Goal: Information Seeking & Learning: Check status

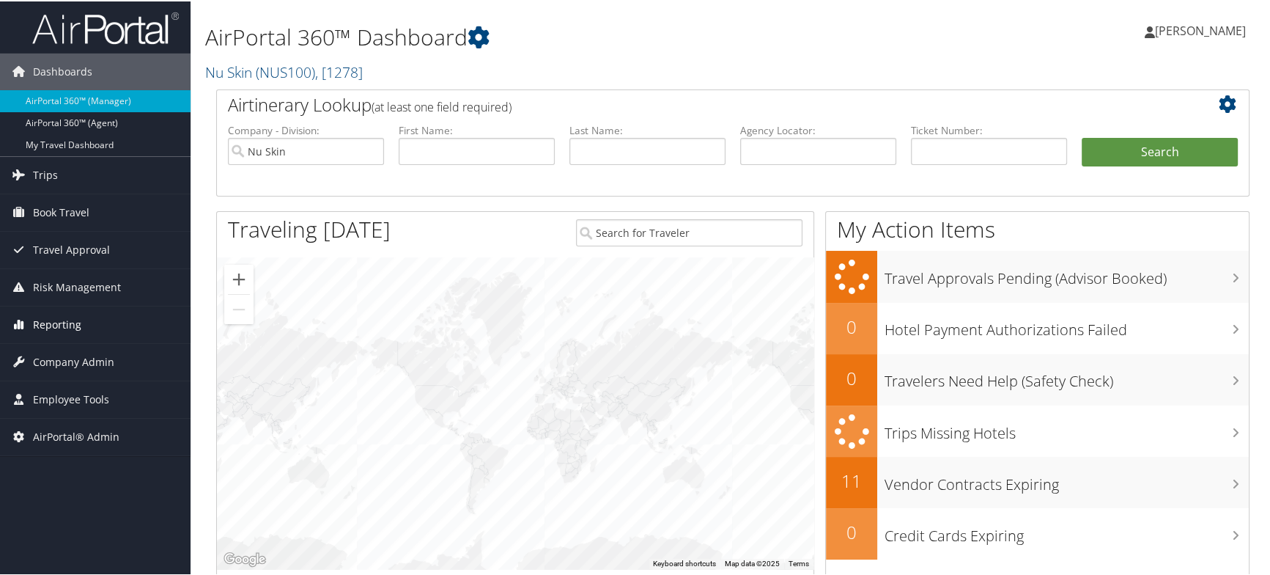
click at [44, 330] on span "Reporting" at bounding box center [57, 323] width 48 height 37
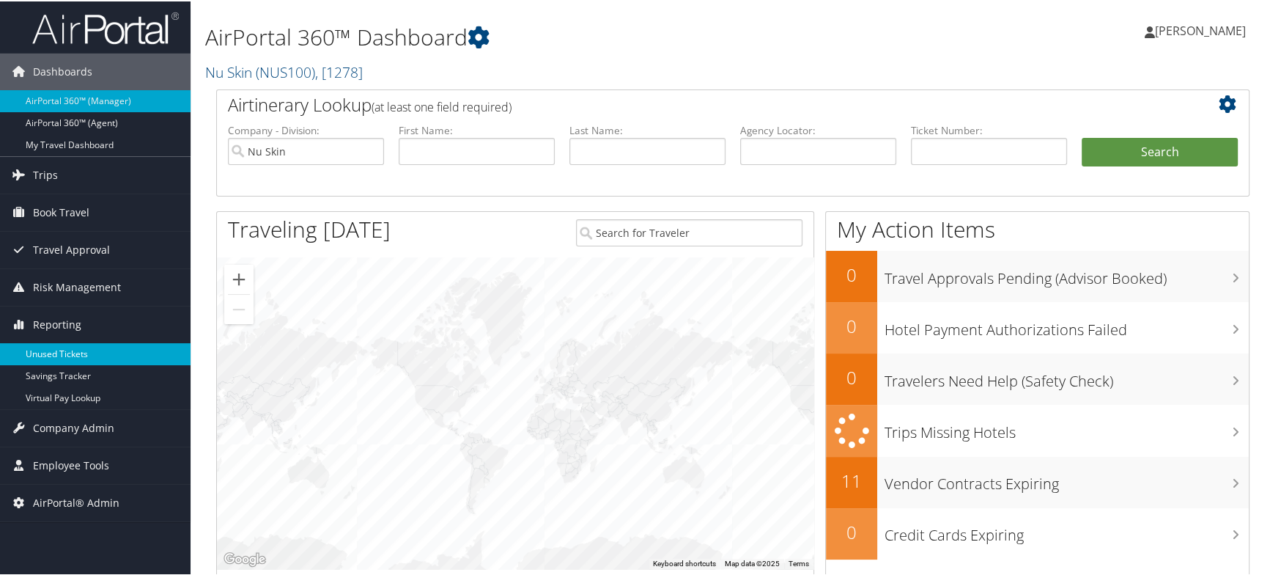
click at [70, 352] on link "Unused Tickets" at bounding box center [95, 353] width 191 height 22
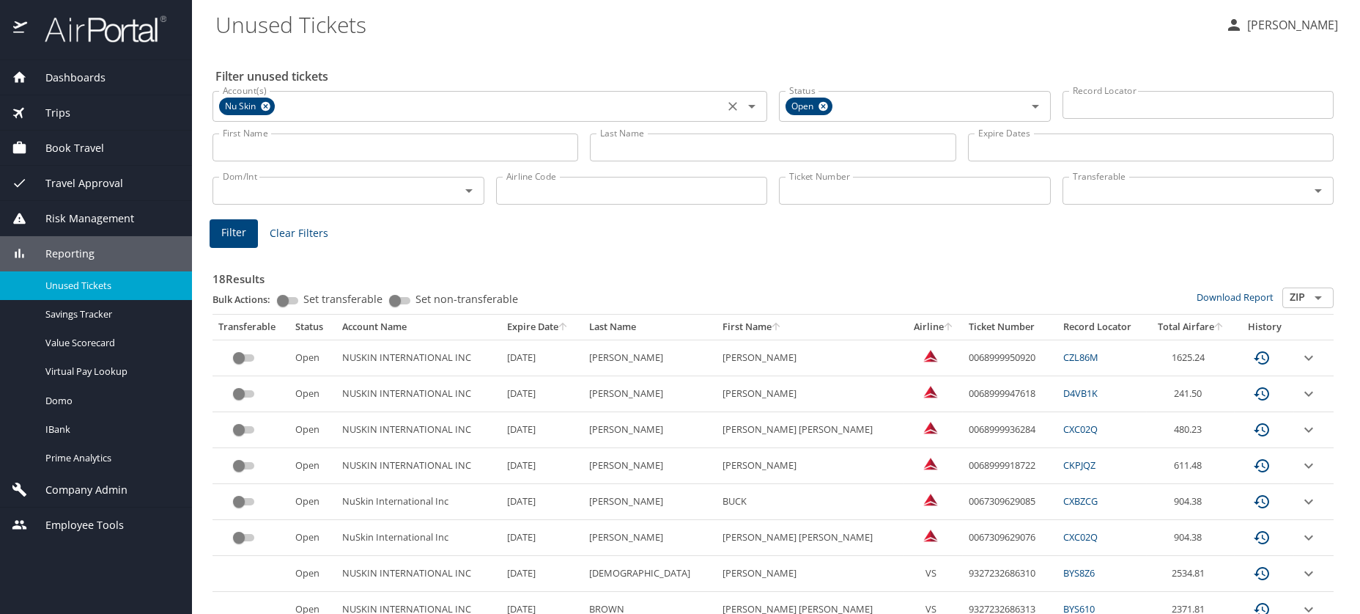
click at [262, 111] on icon at bounding box center [265, 106] width 11 height 16
click at [262, 141] on input "First Name" at bounding box center [396, 147] width 366 height 28
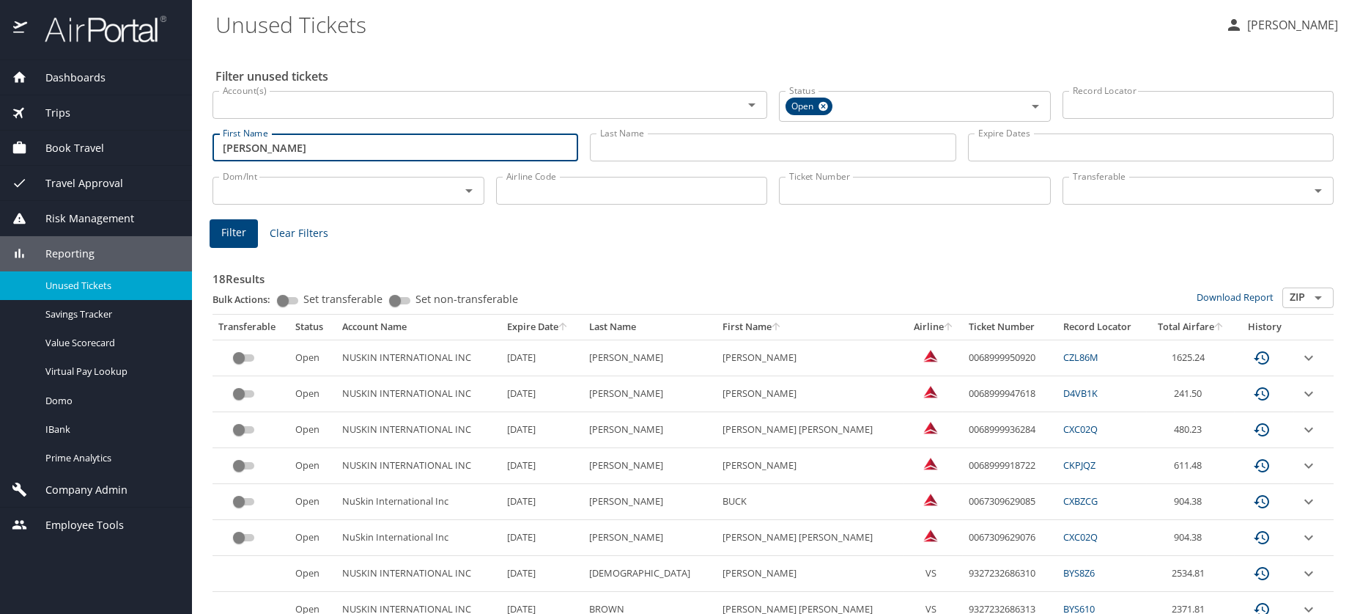
type input "[PERSON_NAME]"
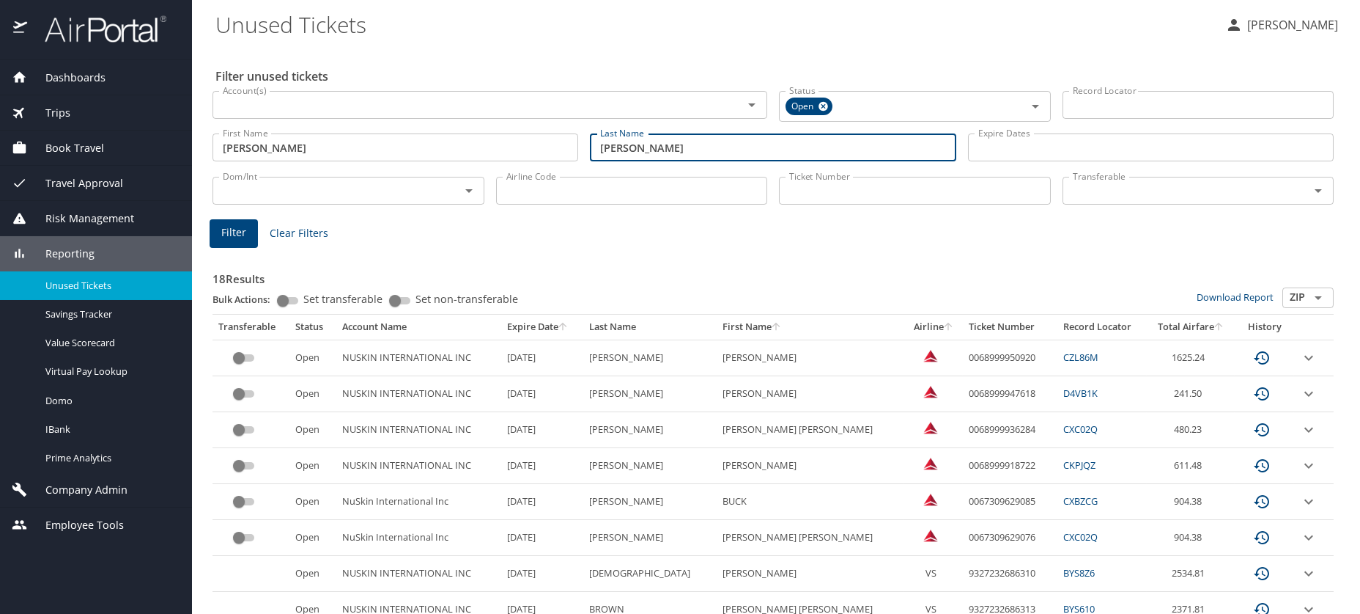
type input "[PERSON_NAME]"
click at [237, 233] on span "Filter" at bounding box center [233, 233] width 25 height 18
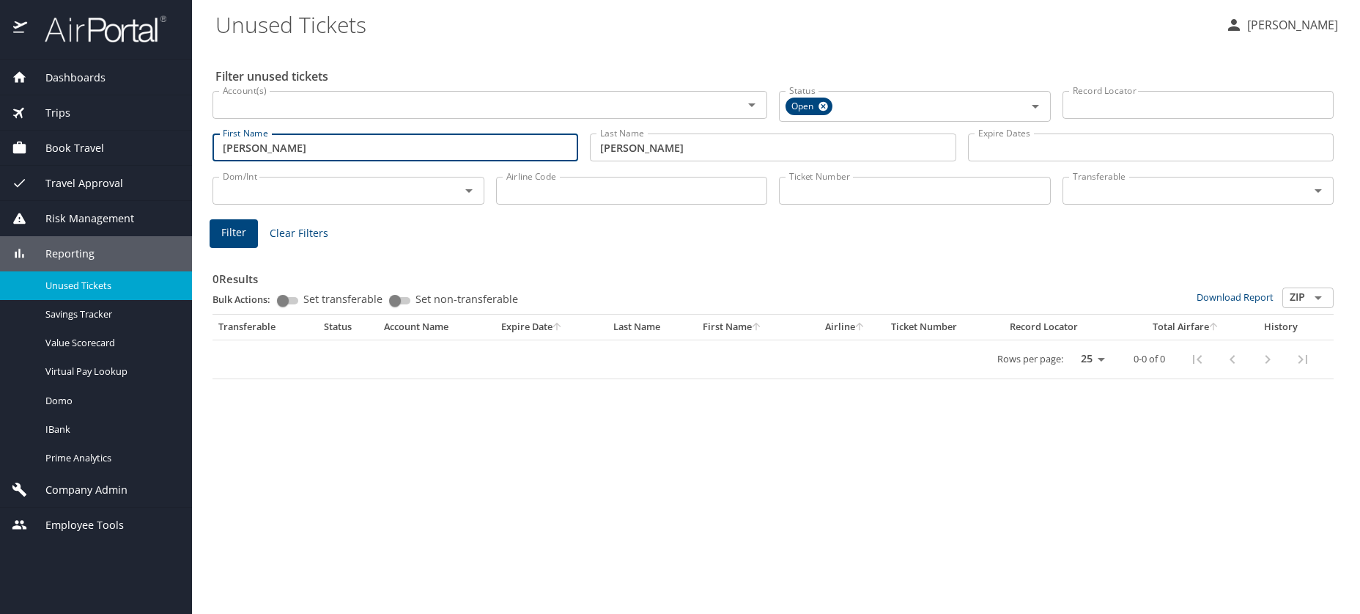
click at [293, 151] on input "[PERSON_NAME]" at bounding box center [396, 147] width 366 height 28
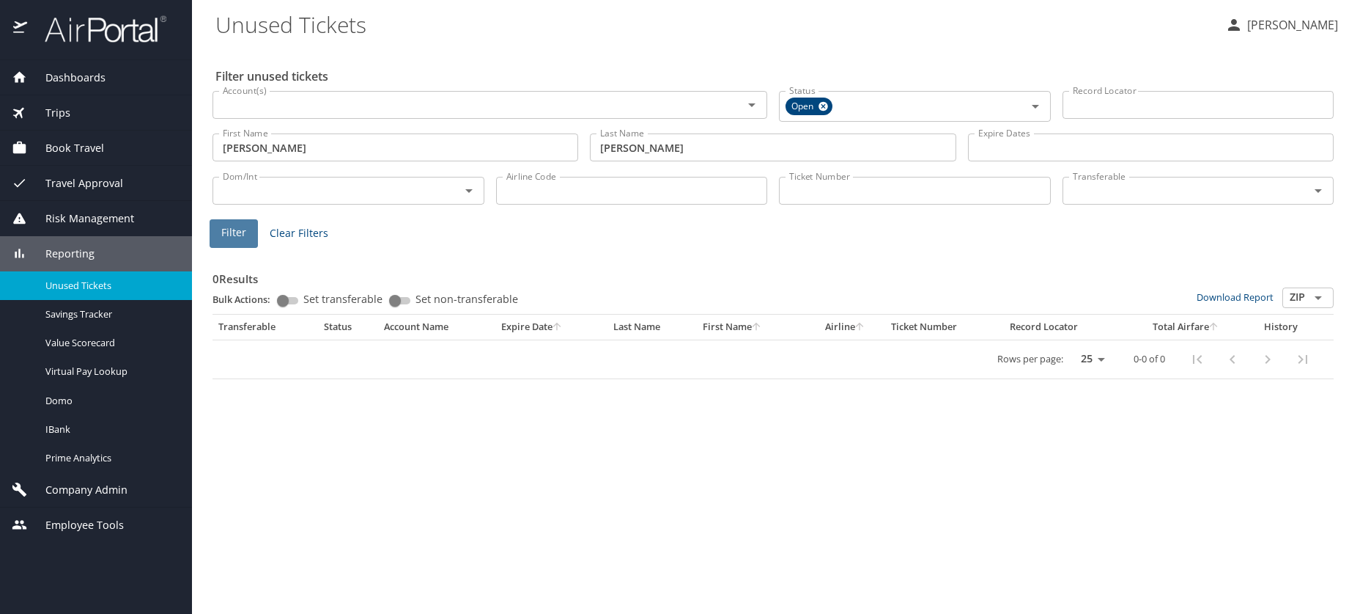
click at [238, 226] on span "Filter" at bounding box center [233, 233] width 25 height 18
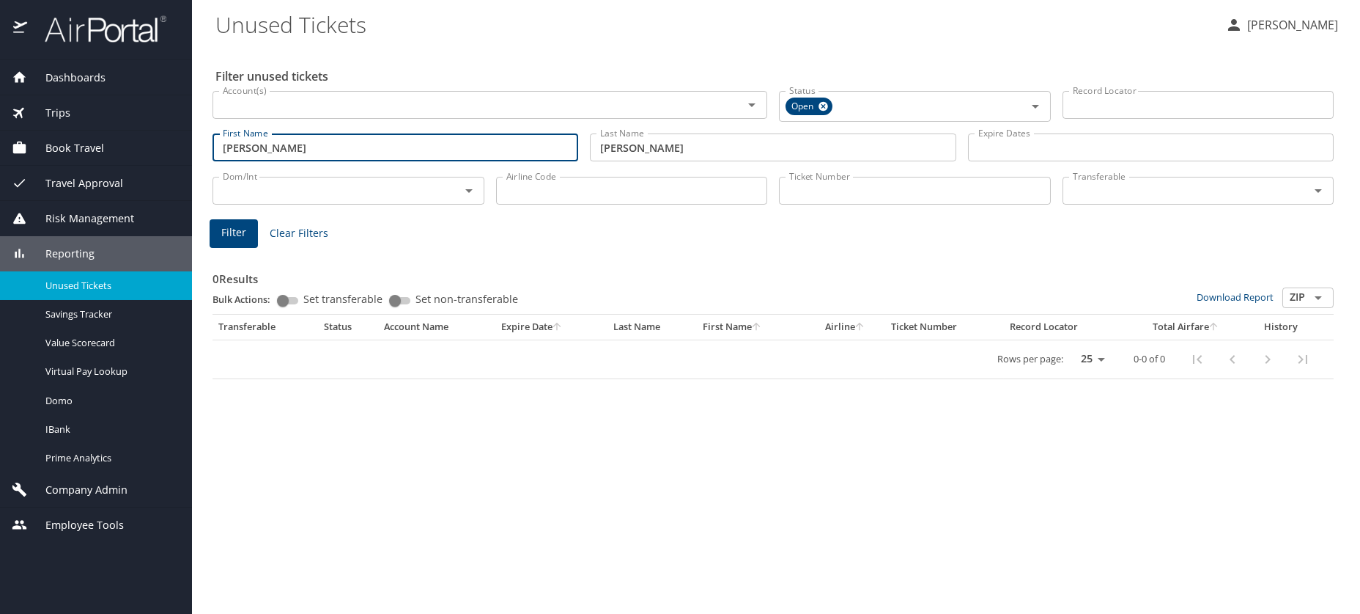
drag, startPoint x: 222, startPoint y: 147, endPoint x: 301, endPoint y: 147, distance: 78.4
click at [301, 147] on input "[PERSON_NAME]" at bounding box center [396, 147] width 366 height 28
type input "[PERSON_NAME]"
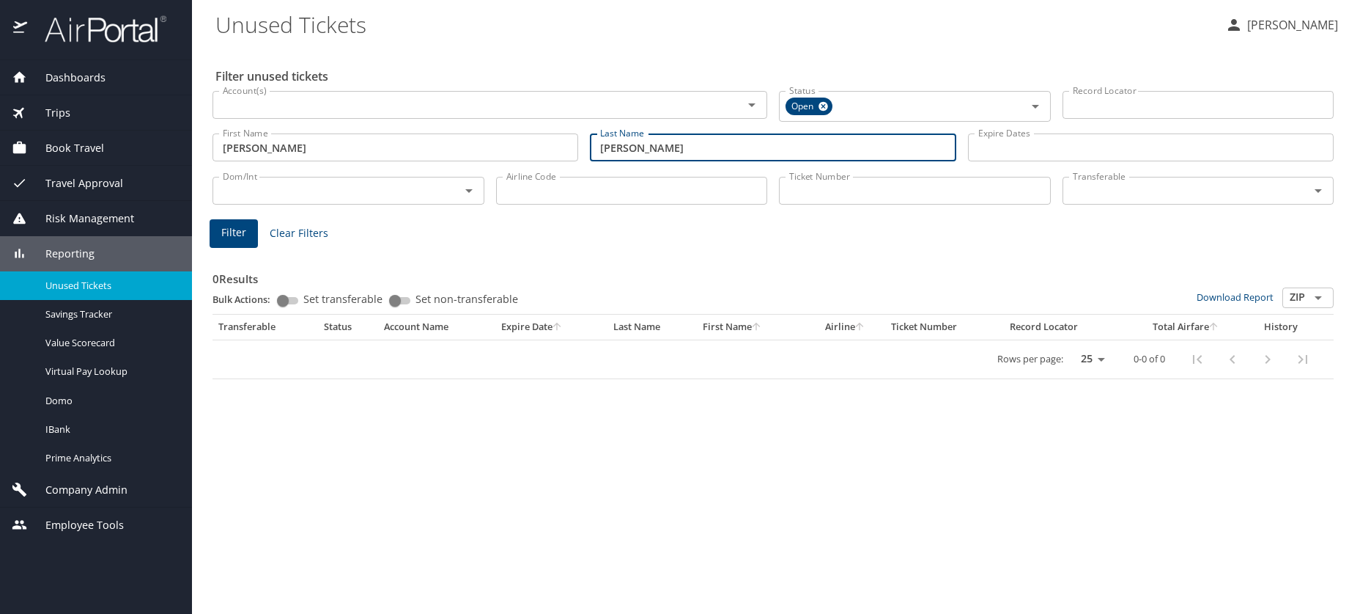
click at [230, 240] on span "Filter" at bounding box center [233, 233] width 25 height 18
click at [663, 153] on input "[PERSON_NAME]" at bounding box center [773, 147] width 366 height 28
type input "griffins"
click at [244, 232] on span "Filter" at bounding box center [233, 233] width 25 height 18
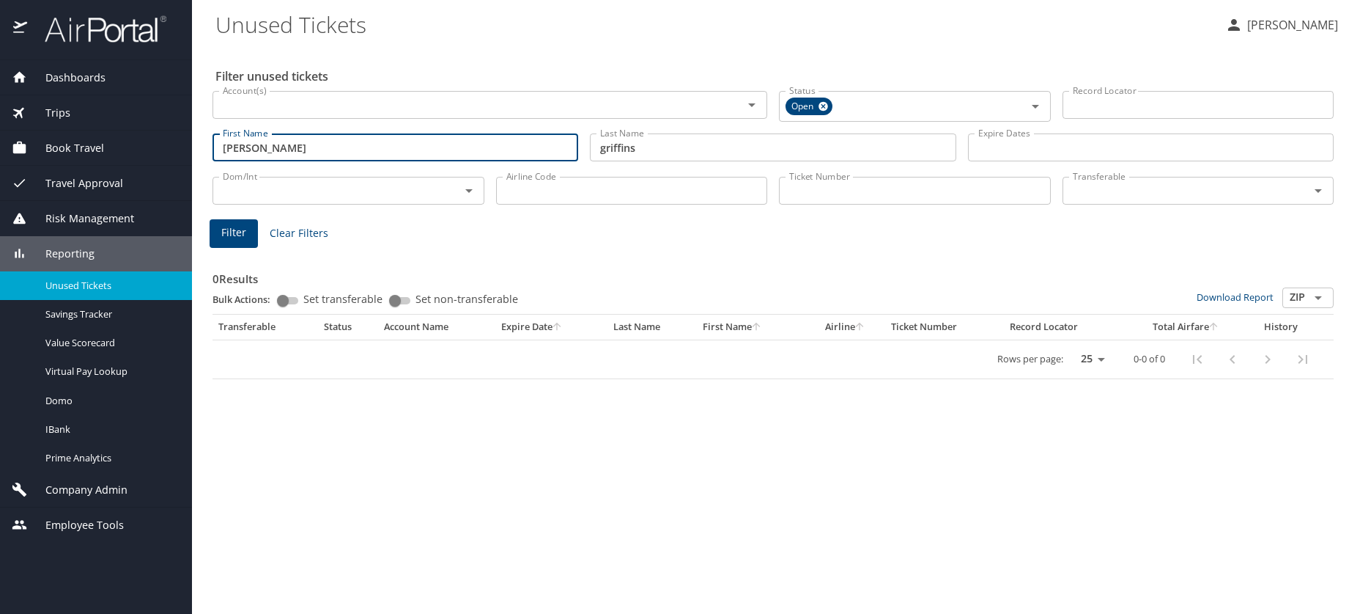
drag, startPoint x: 332, startPoint y: 156, endPoint x: 169, endPoint y: 138, distance: 164.5
click at [169, 138] on div "Dashboards AirPortal 360™ Manager AirPortal 360™ Agent My Travel Dashboard Trip…" at bounding box center [680, 307] width 1360 height 614
type input "c"
type input "k"
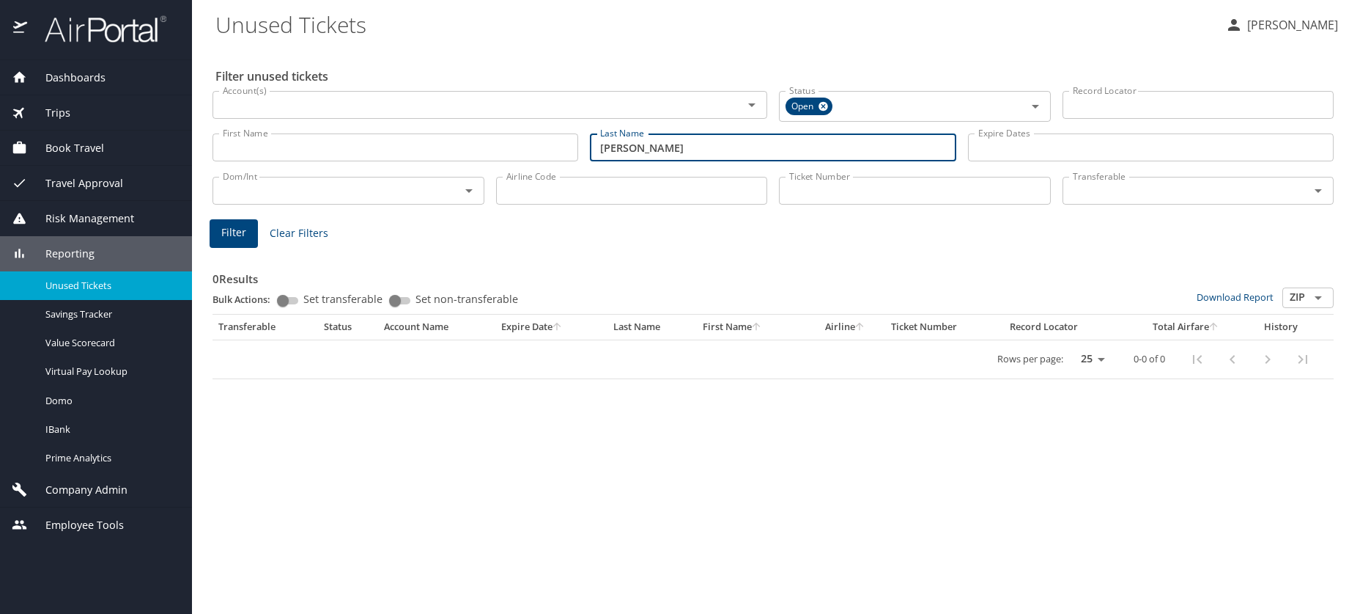
type input "[PERSON_NAME]"
click at [229, 238] on span "Filter" at bounding box center [233, 233] width 25 height 18
